Goal: Navigation & Orientation: Find specific page/section

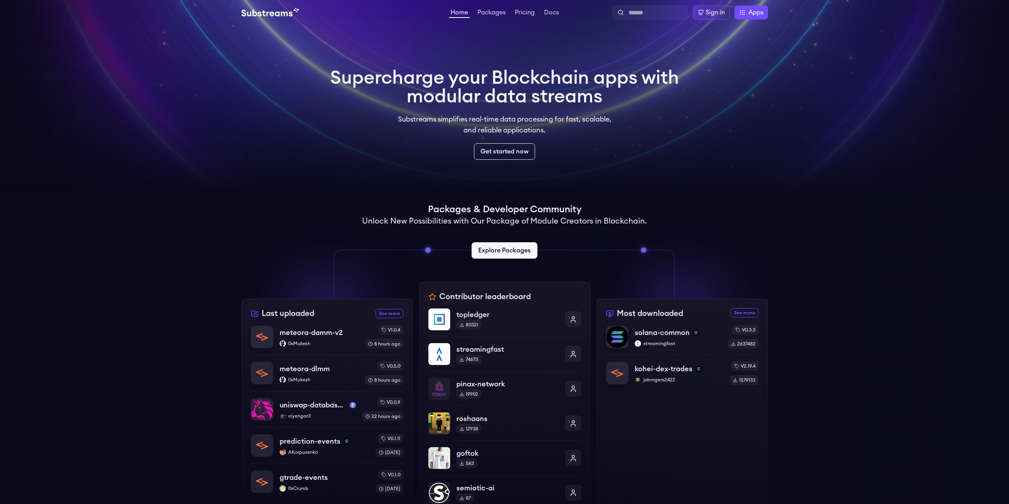
click at [706, 4] on div "Home Packages Pricing Docs Home Packages Pricing Docs Sign in Apps Subgraph Stu…" at bounding box center [504, 12] width 1009 height 25
click at [709, 5] on div "Home Packages Pricing Docs Home Packages Pricing Docs Sign in Apps Subgraph Stu…" at bounding box center [504, 12] width 1009 height 25
click at [708, 11] on div "Sign in" at bounding box center [715, 12] width 19 height 9
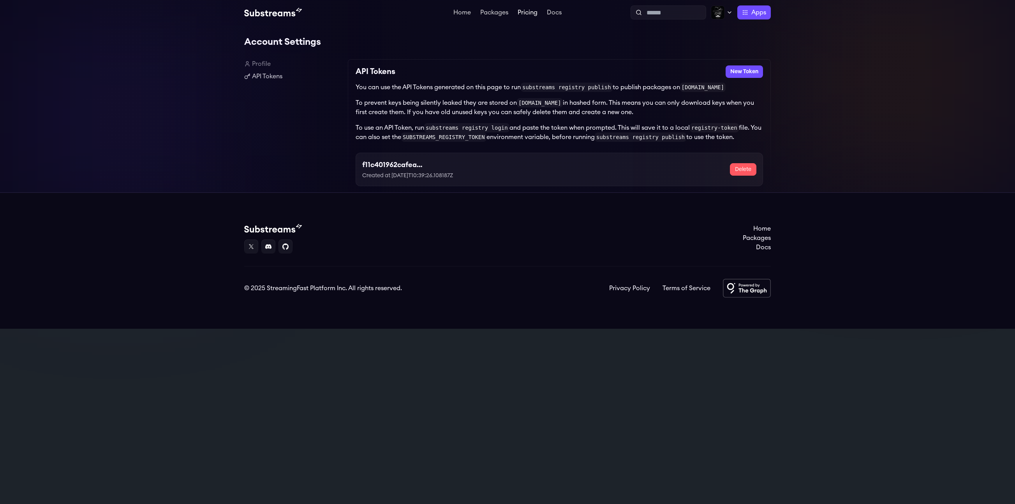
click at [524, 15] on link "Pricing" at bounding box center [527, 13] width 23 height 8
